Goal: Navigation & Orientation: Find specific page/section

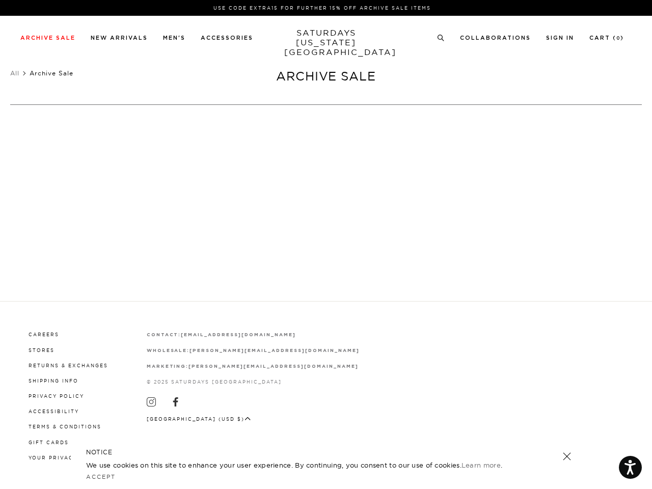
click at [326, 244] on div at bounding box center [326, 252] width 247 height 21
click at [436, 224] on link at bounding box center [435, 224] width 9 height 9
click at [441, 38] on icon at bounding box center [441, 38] width 8 height 7
click at [121, 124] on p at bounding box center [121, 123] width 21 height 9
click at [567, 456] on link at bounding box center [567, 456] width 14 height 14
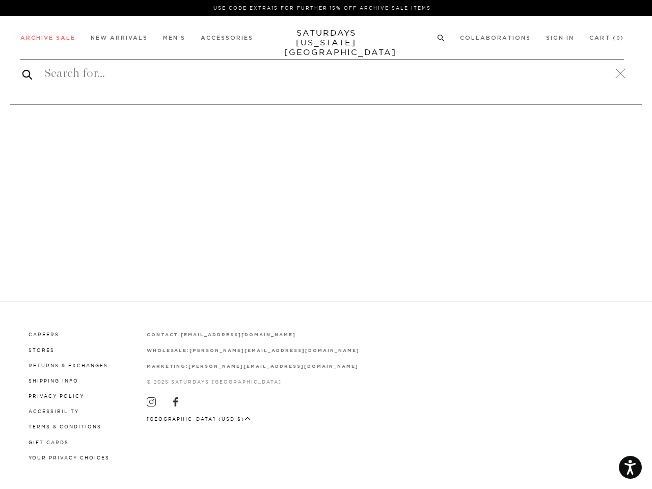
click at [188, 417] on button "[GEOGRAPHIC_DATA] (USD $)" at bounding box center [199, 419] width 104 height 8
